Goal: Task Accomplishment & Management: Complete application form

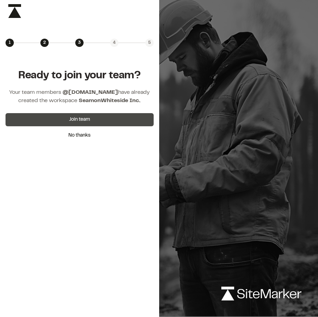
click at [87, 121] on button "Join team" at bounding box center [80, 119] width 148 height 13
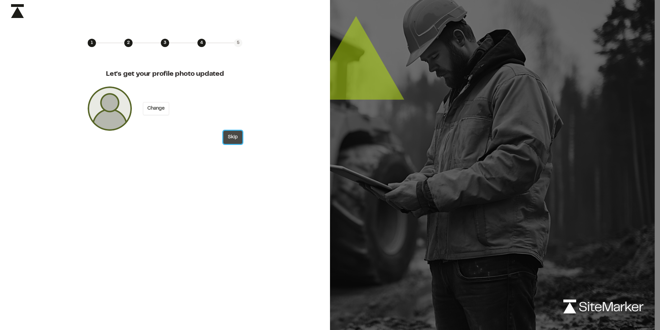
click at [232, 137] on button "Skip" at bounding box center [232, 137] width 19 height 13
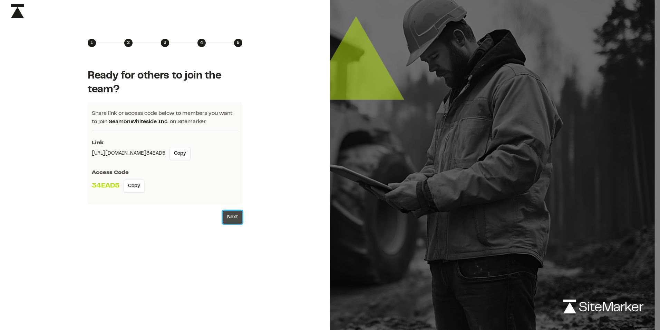
click at [234, 217] on button "Next" at bounding box center [233, 216] width 20 height 13
